Goal: Check status: Check status

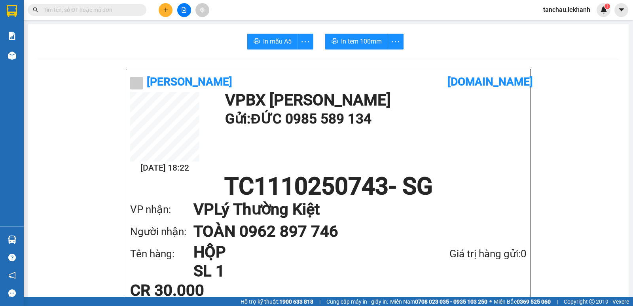
scroll to position [79, 0]
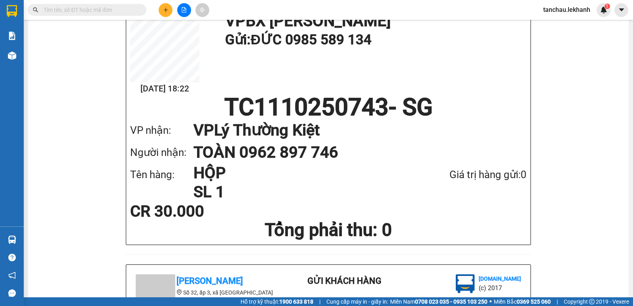
click at [93, 11] on input "text" at bounding box center [89, 10] width 93 height 9
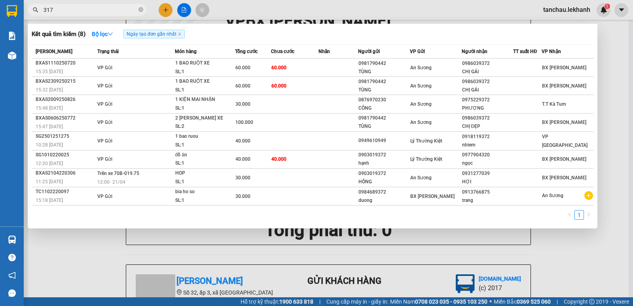
type input "3171"
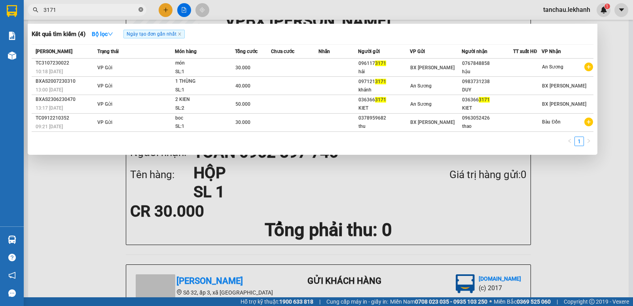
click at [140, 10] on icon "close-circle" at bounding box center [140, 9] width 5 height 5
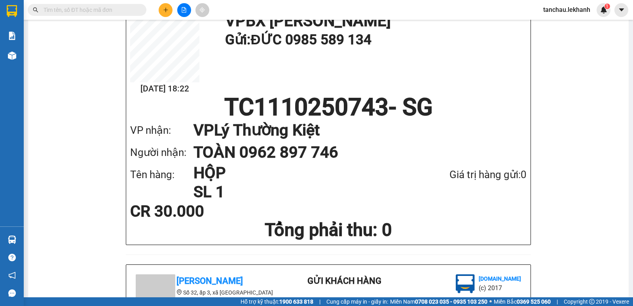
click at [127, 9] on input "text" at bounding box center [89, 10] width 93 height 9
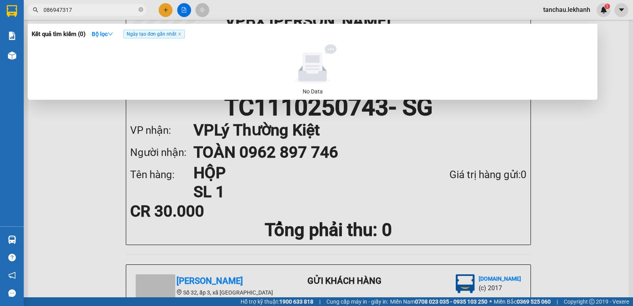
type input "0869473171"
click at [140, 10] on icon "close-circle" at bounding box center [140, 9] width 5 height 5
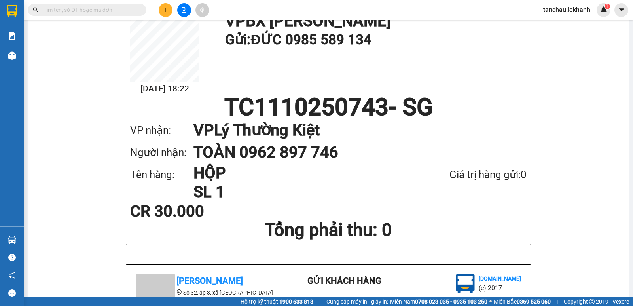
click at [128, 10] on input "text" at bounding box center [89, 10] width 93 height 9
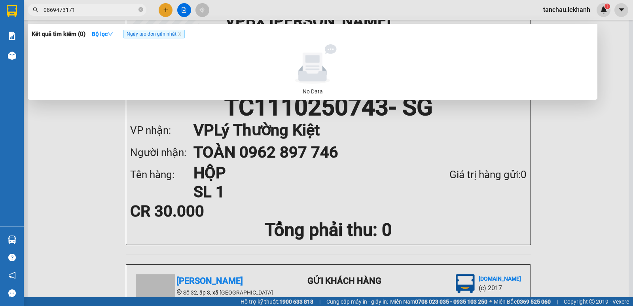
click at [122, 8] on input "0869473171" at bounding box center [89, 10] width 93 height 9
type input "0869473171"
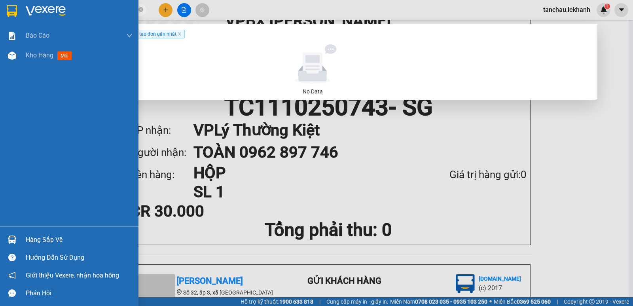
drag, startPoint x: 123, startPoint y: 10, endPoint x: 0, endPoint y: 11, distance: 123.0
click at [0, 11] on section "Kết quả [PERSON_NAME] ( 0 ) Bộ lọc Ngày tạo [PERSON_NAME] nhất No Data 08694731…" at bounding box center [316, 153] width 633 height 306
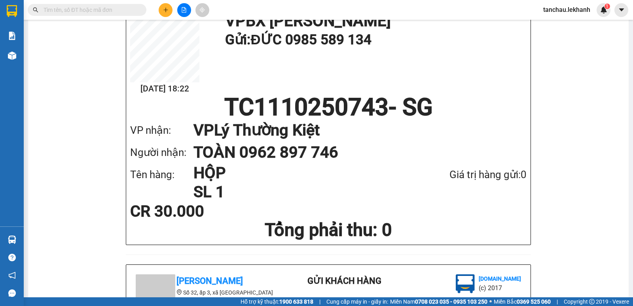
click at [115, 7] on input "text" at bounding box center [89, 10] width 93 height 9
